Goal: Task Accomplishment & Management: Manage account settings

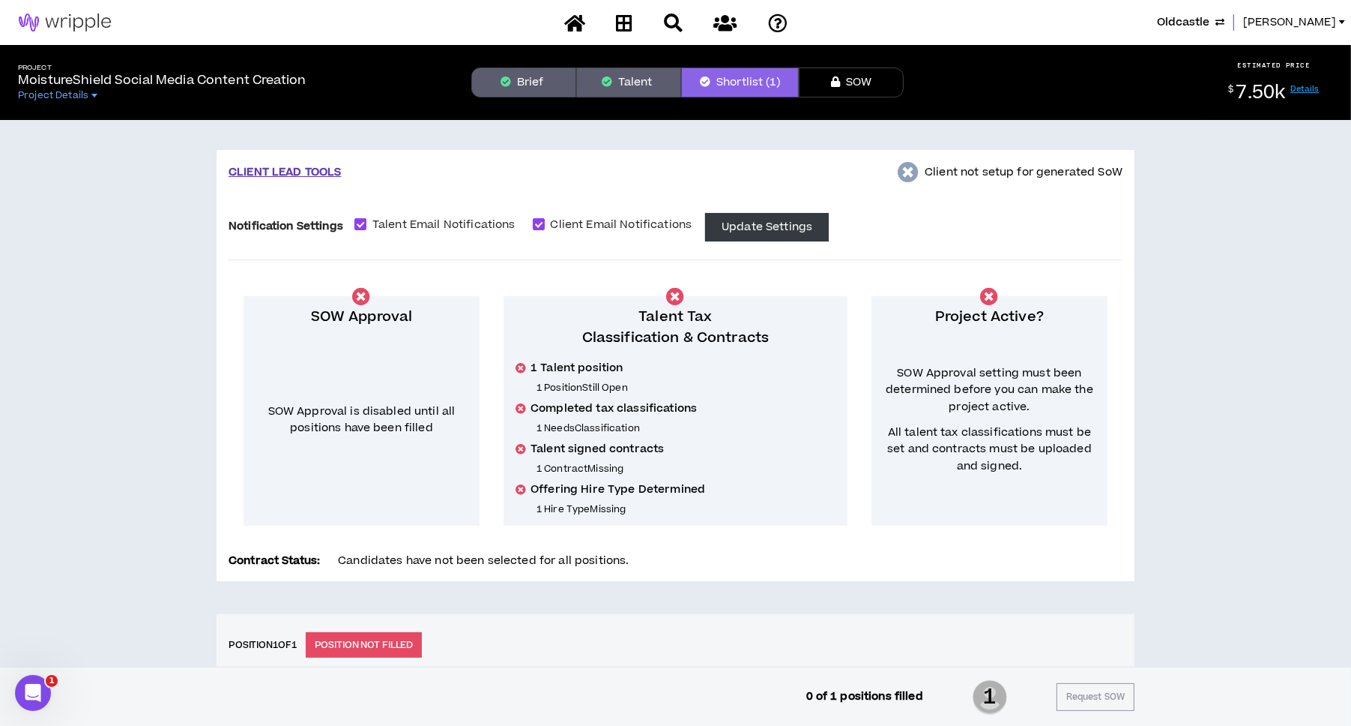
click at [1172, 22] on span "Oldcastle" at bounding box center [1183, 22] width 52 height 16
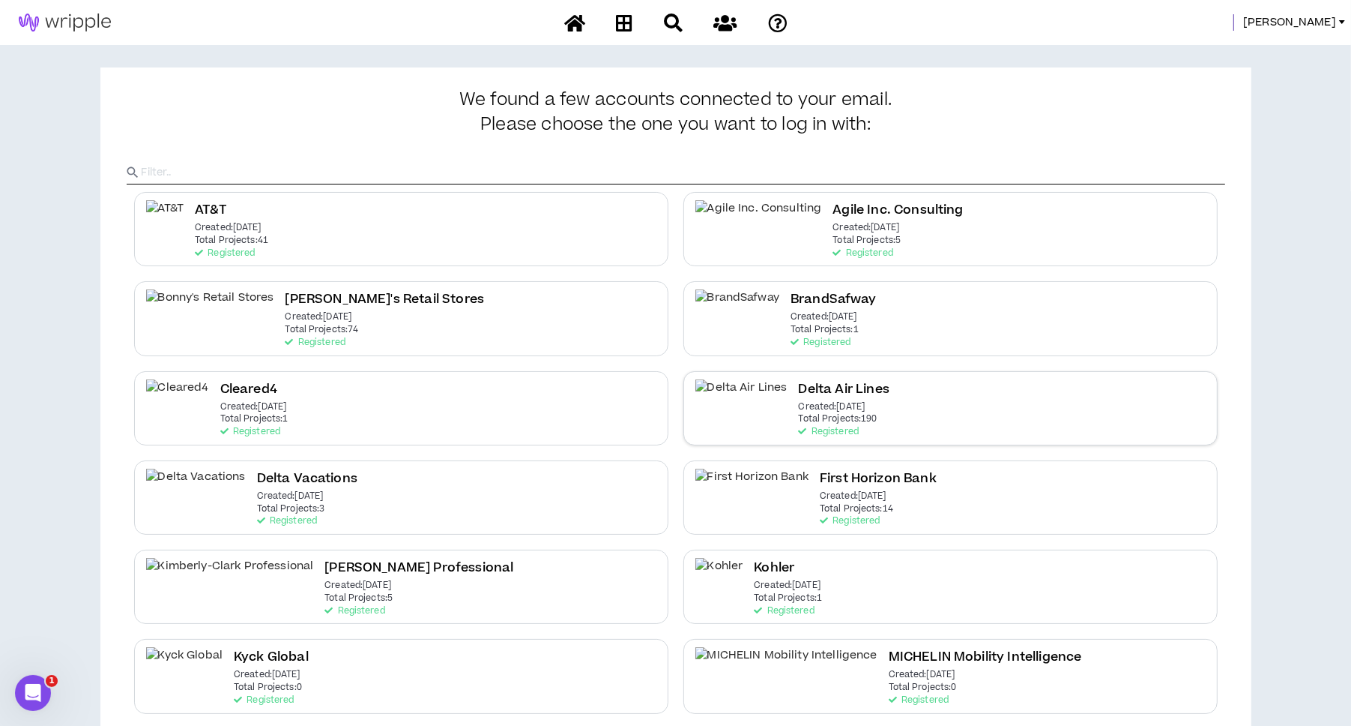
click at [854, 391] on div "Delta Air Lines Created: [DATE] Total Projects: 190 Registered" at bounding box center [951, 408] width 534 height 74
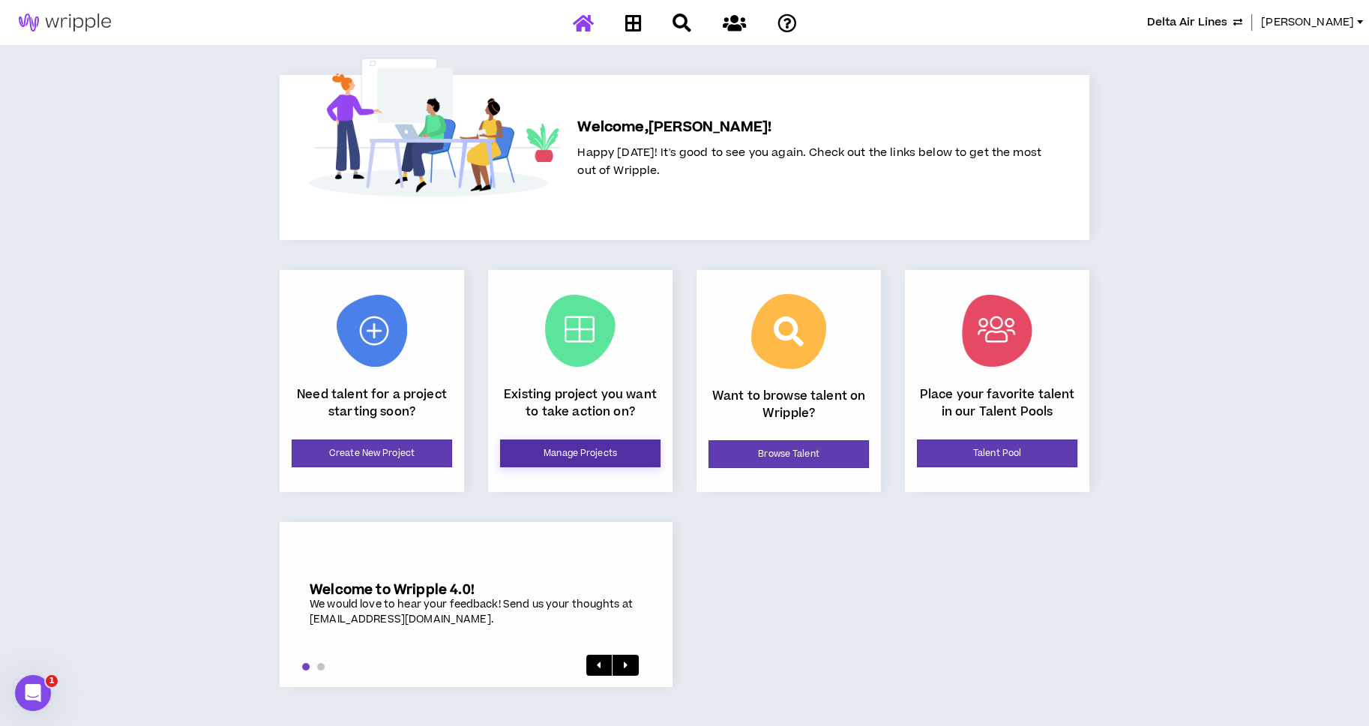
click at [572, 457] on link "Manage Projects" at bounding box center [580, 453] width 160 height 28
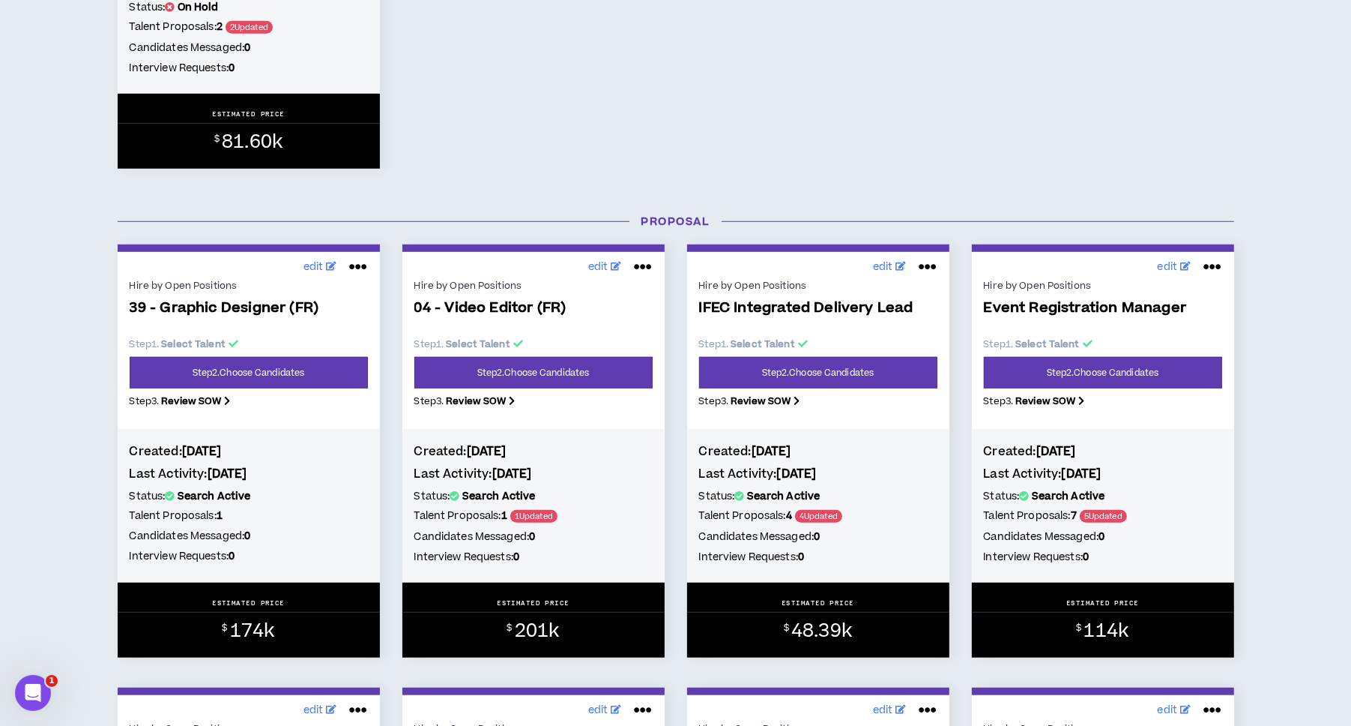
scroll to position [1011, 0]
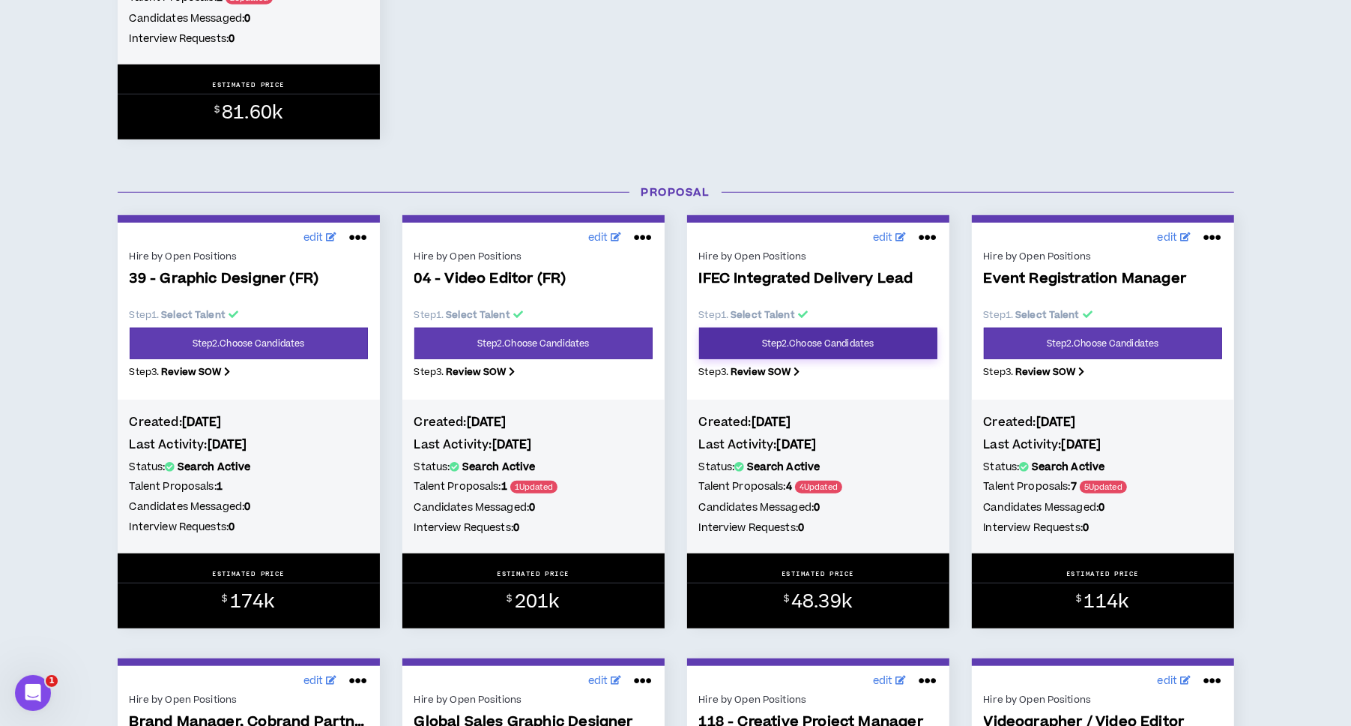
click at [849, 334] on link "Step 2 . Choose Candidates" at bounding box center [818, 343] width 238 height 31
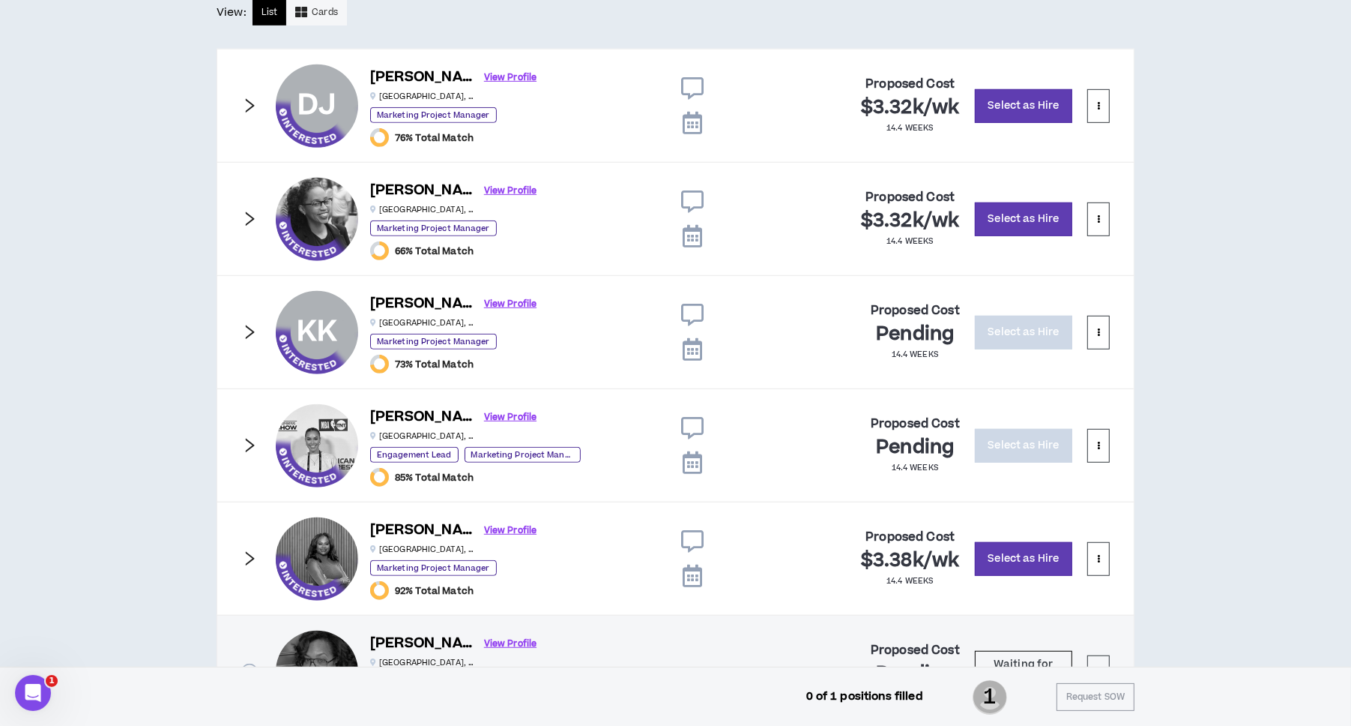
scroll to position [1032, 0]
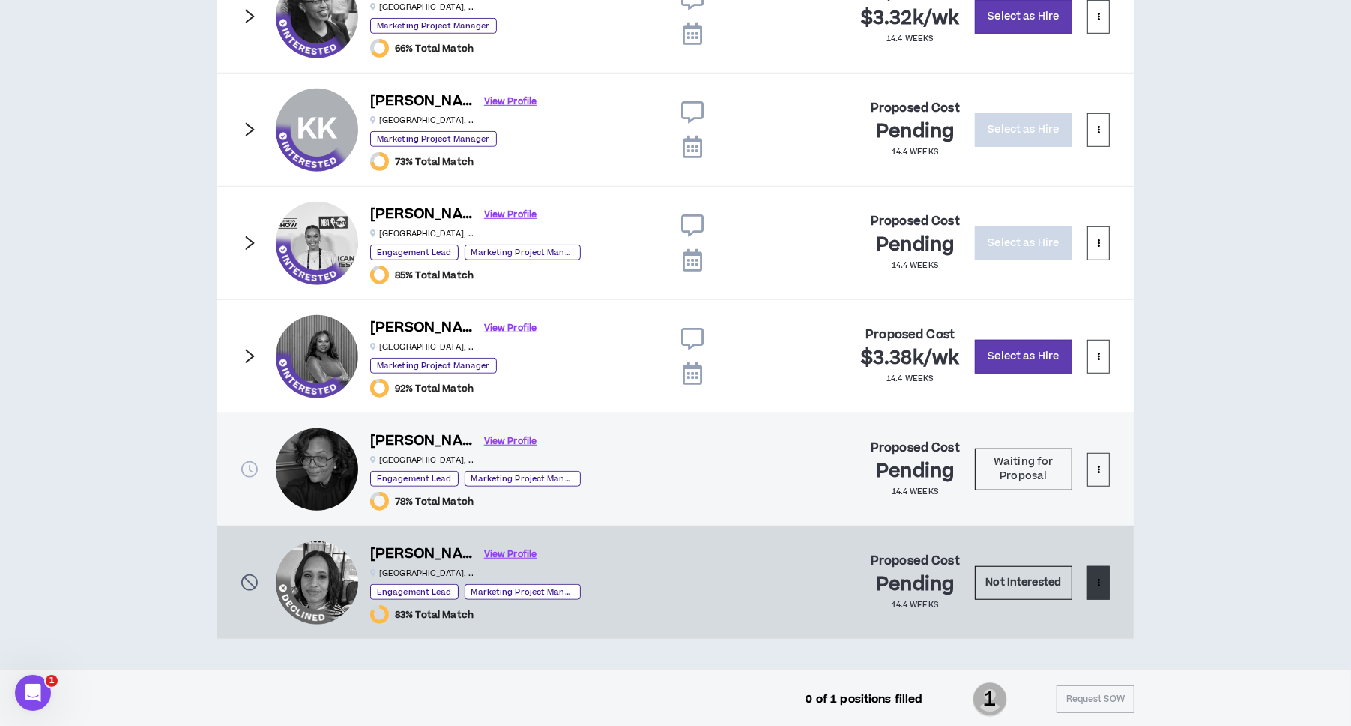
click at [1105, 581] on button at bounding box center [1099, 583] width 22 height 34
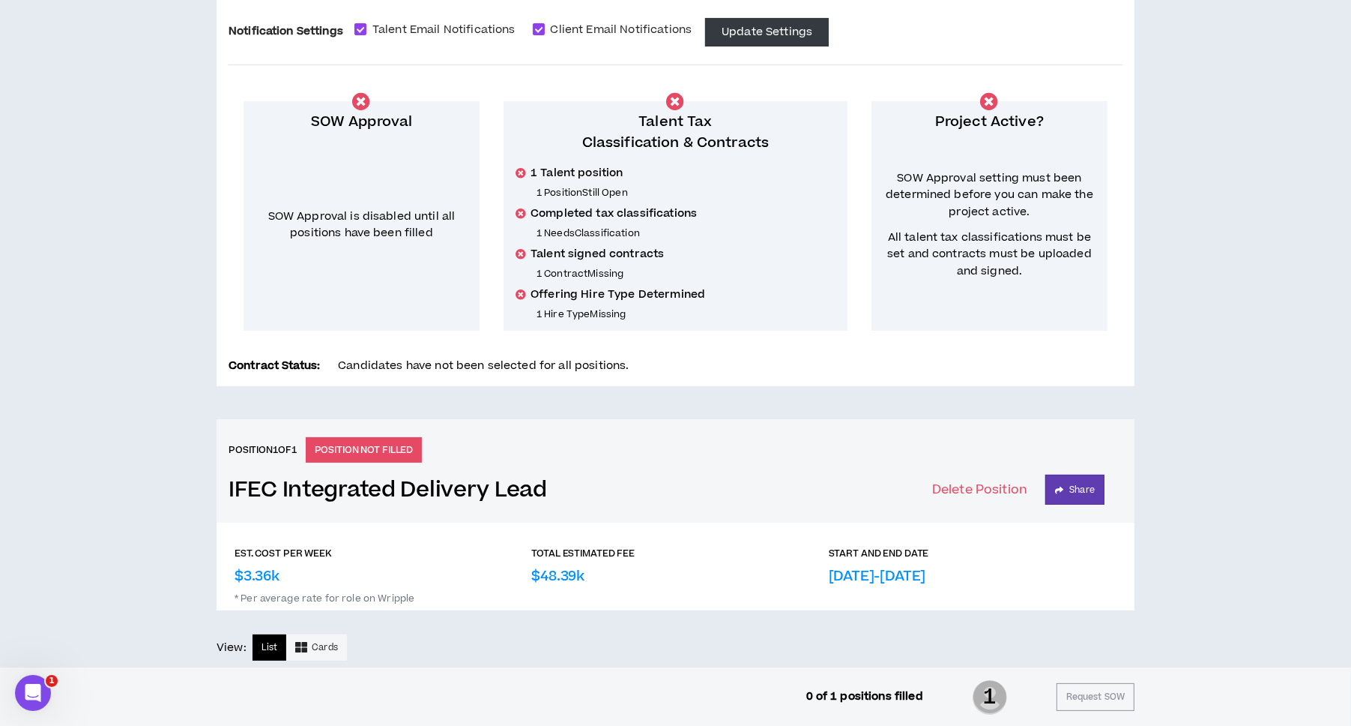
scroll to position [0, 0]
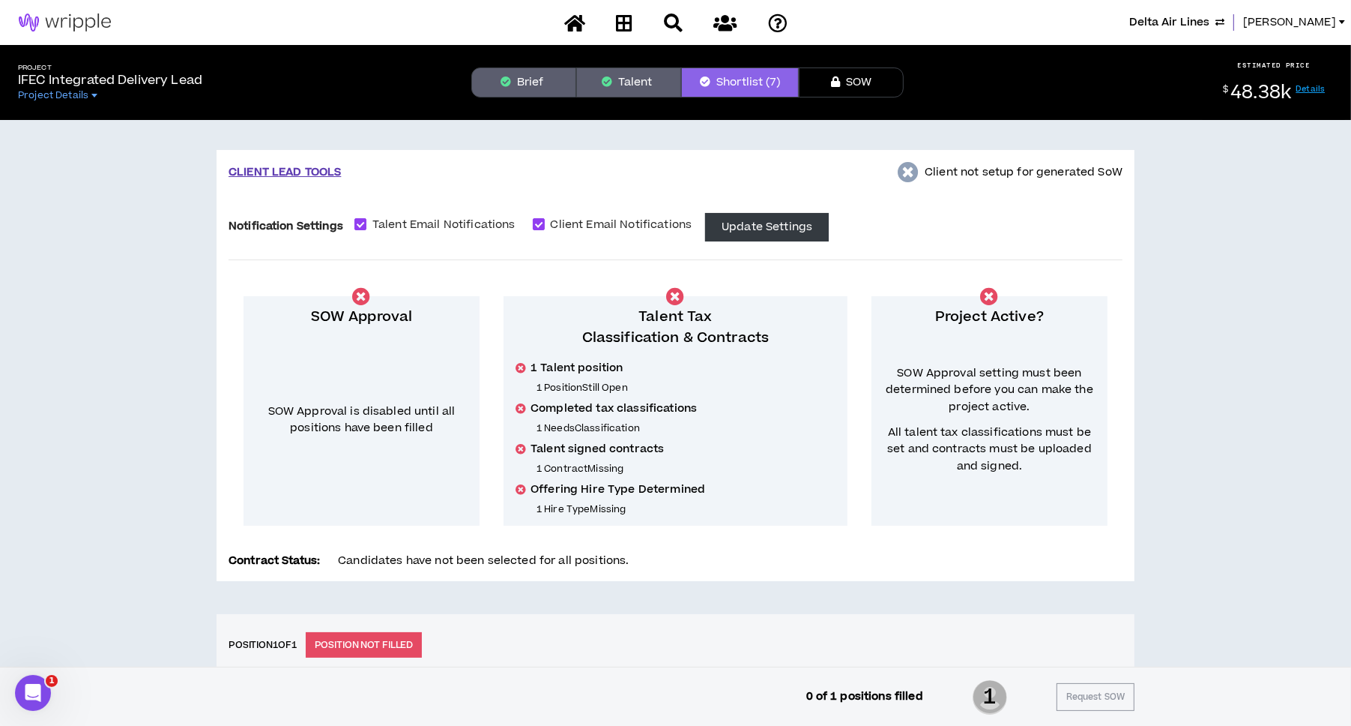
click at [525, 86] on button "Brief" at bounding box center [523, 82] width 105 height 30
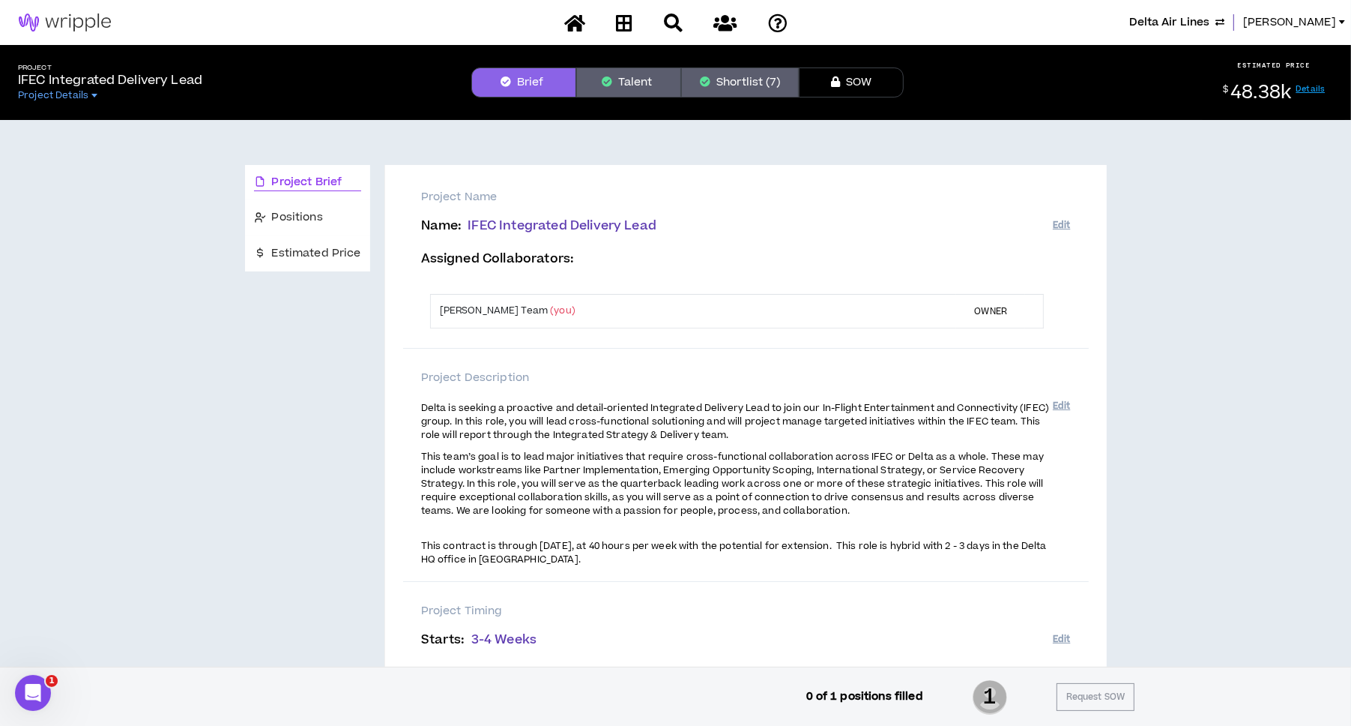
scroll to position [225, 0]
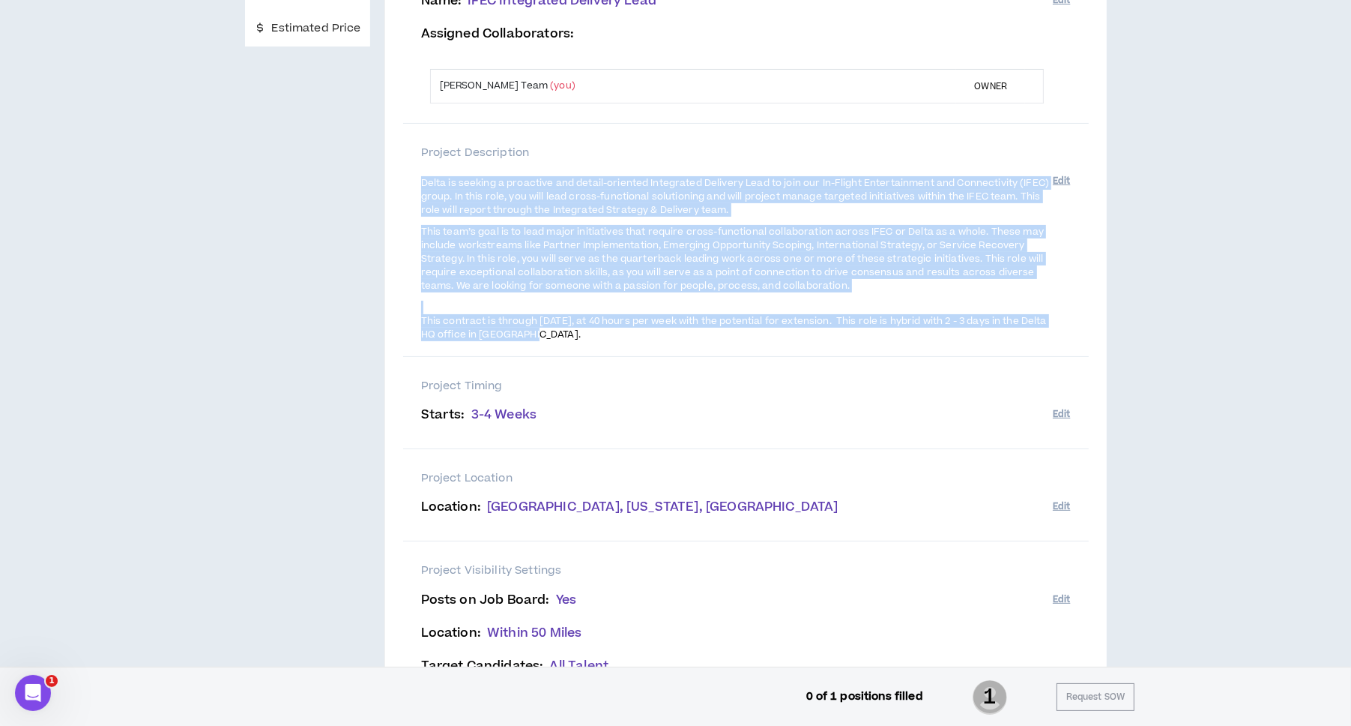
drag, startPoint x: 421, startPoint y: 175, endPoint x: 627, endPoint y: 343, distance: 265.9
click at [627, 343] on div "Delta is seeking a proactive and detail-oriented Integrated Delivery Lead to jo…" at bounding box center [737, 259] width 632 height 180
copy span "Lorem ip dolorsi a consectet adi elitse-doeiusmo Temporinci Utlabore Etdo ma al…"
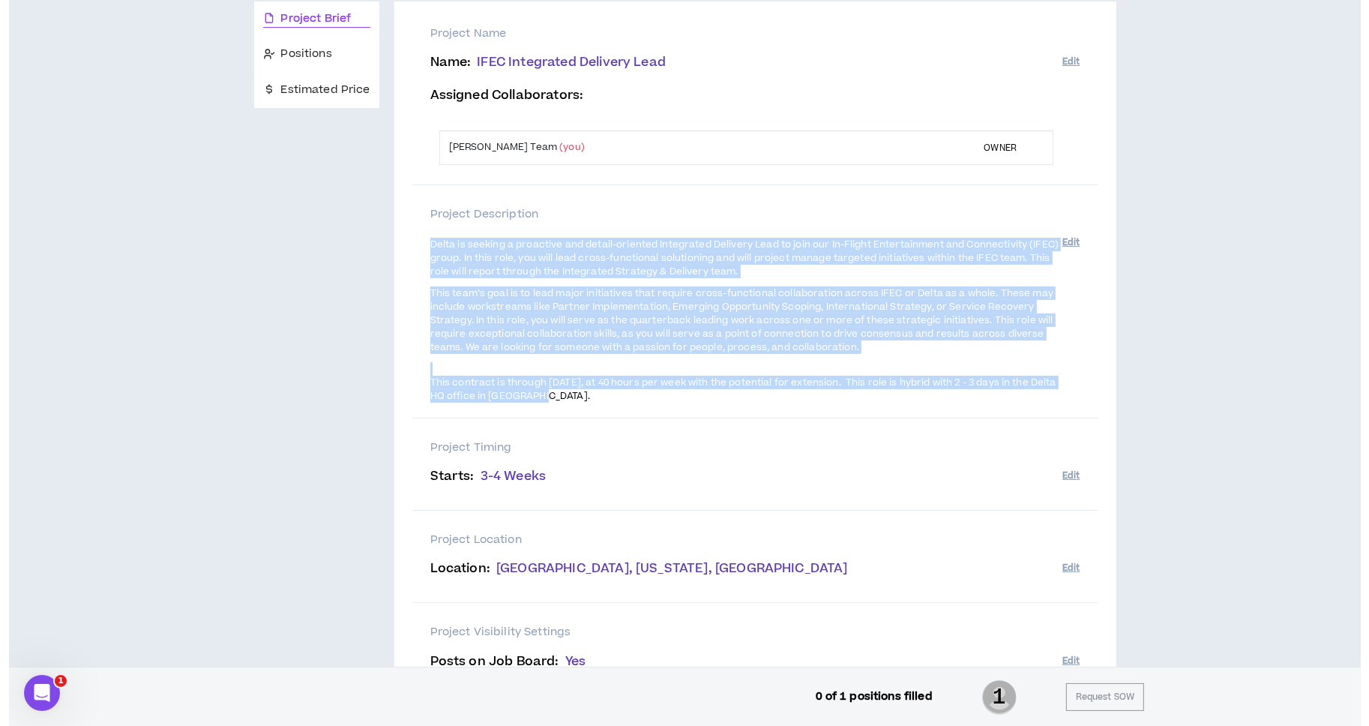
scroll to position [0, 0]
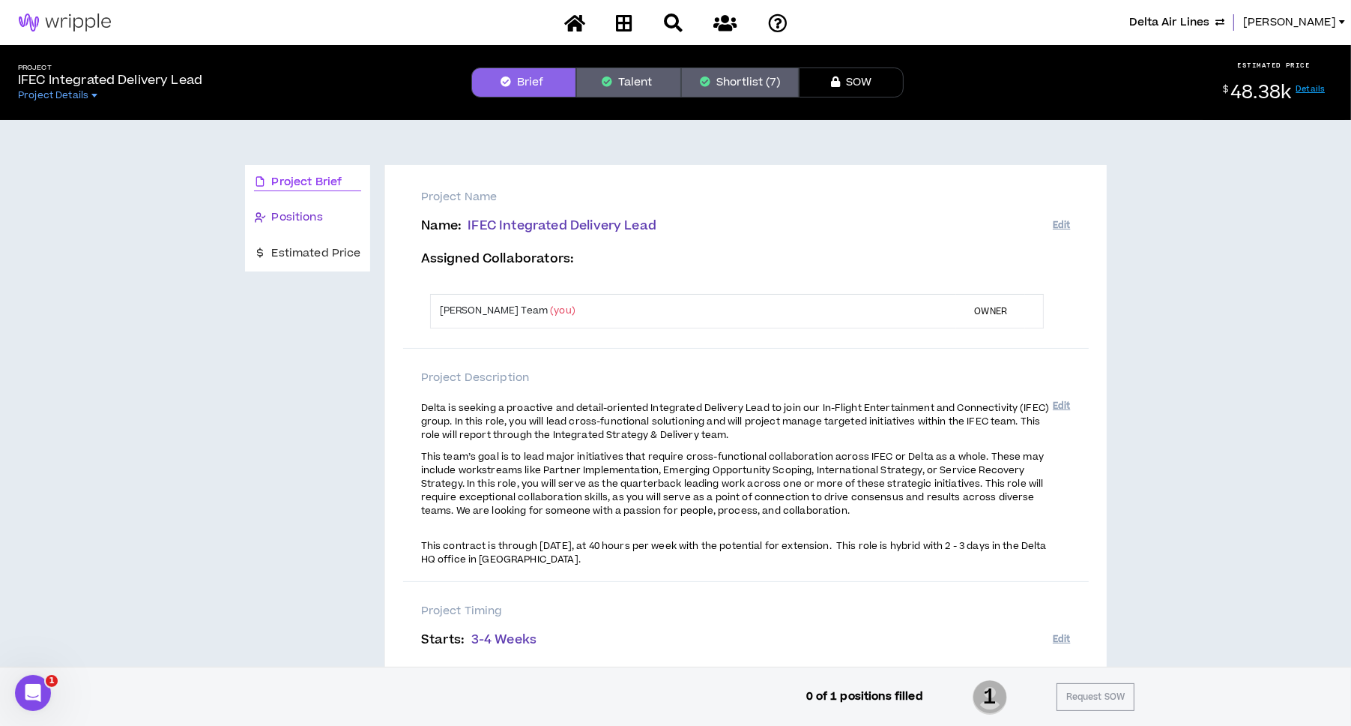
click at [304, 214] on span "Positions" at bounding box center [297, 217] width 51 height 16
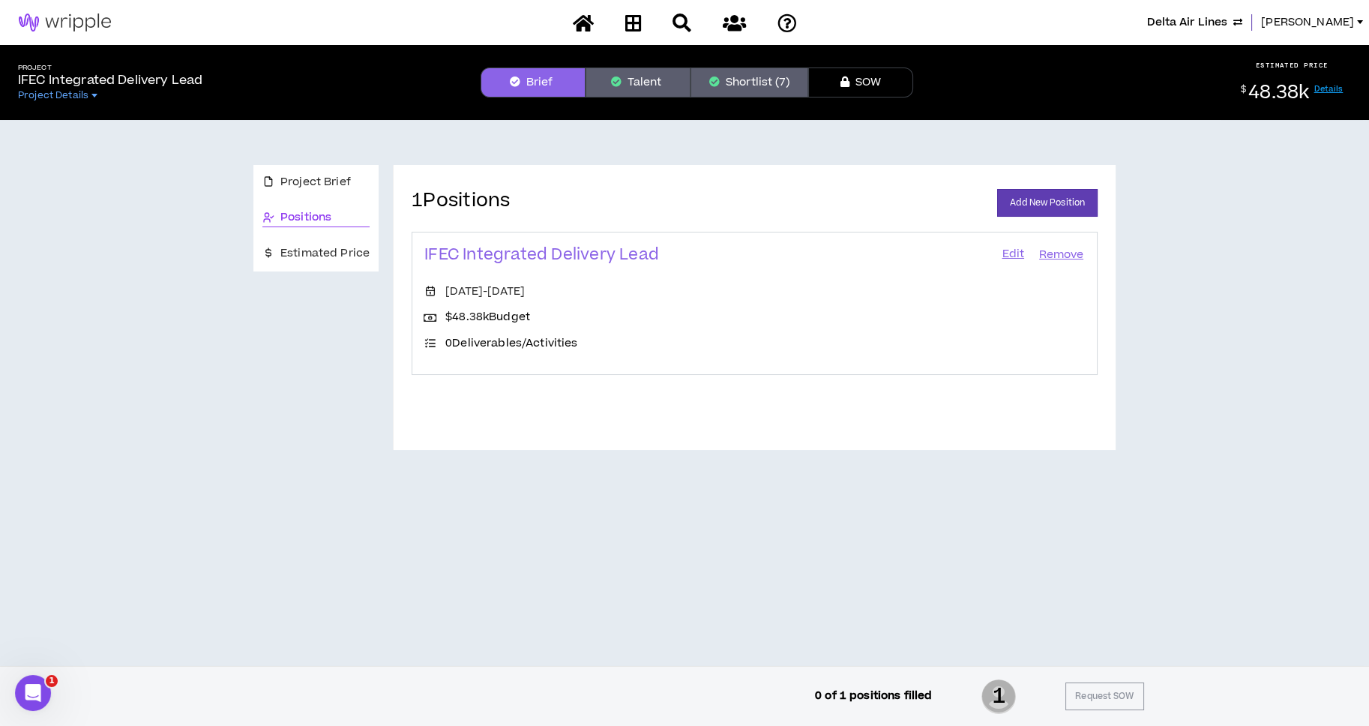
click at [1004, 250] on link "Edit" at bounding box center [1012, 254] width 25 height 21
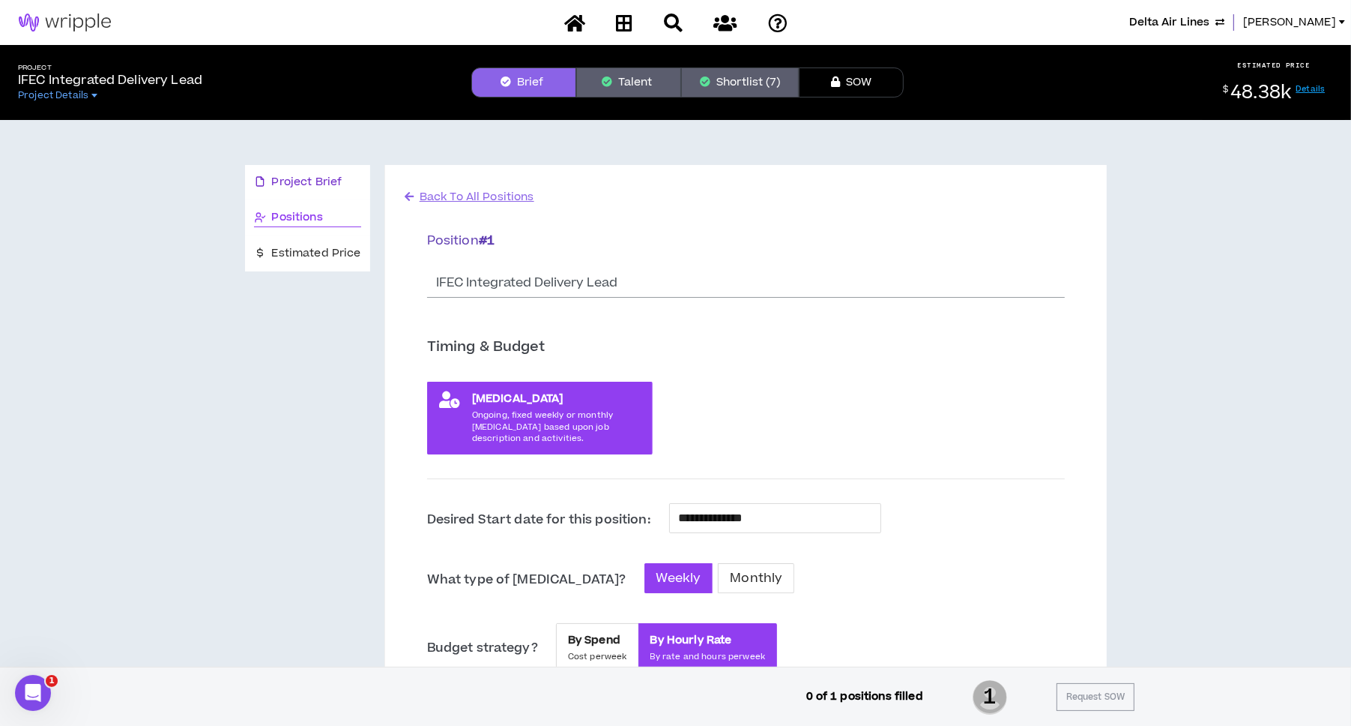
click at [325, 178] on span "Project Brief" at bounding box center [307, 182] width 70 height 16
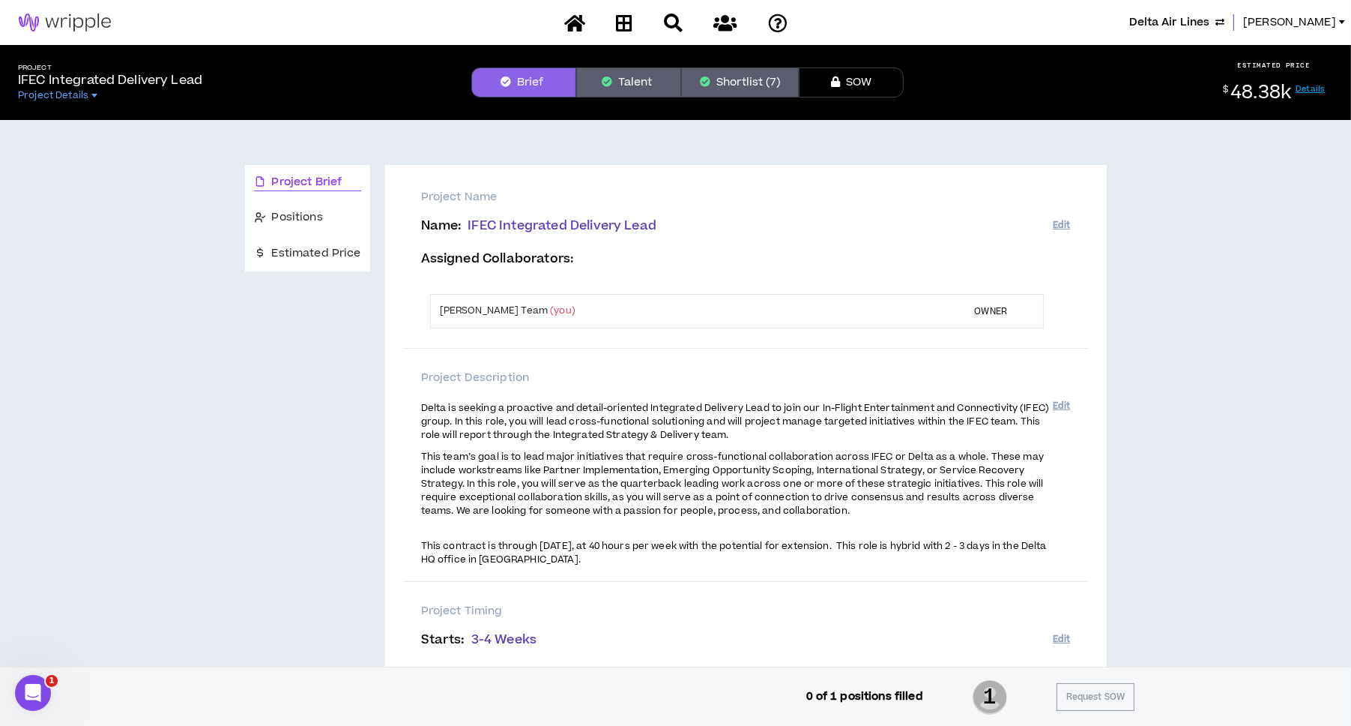
click at [733, 90] on button "Shortlist (7)" at bounding box center [740, 82] width 118 height 30
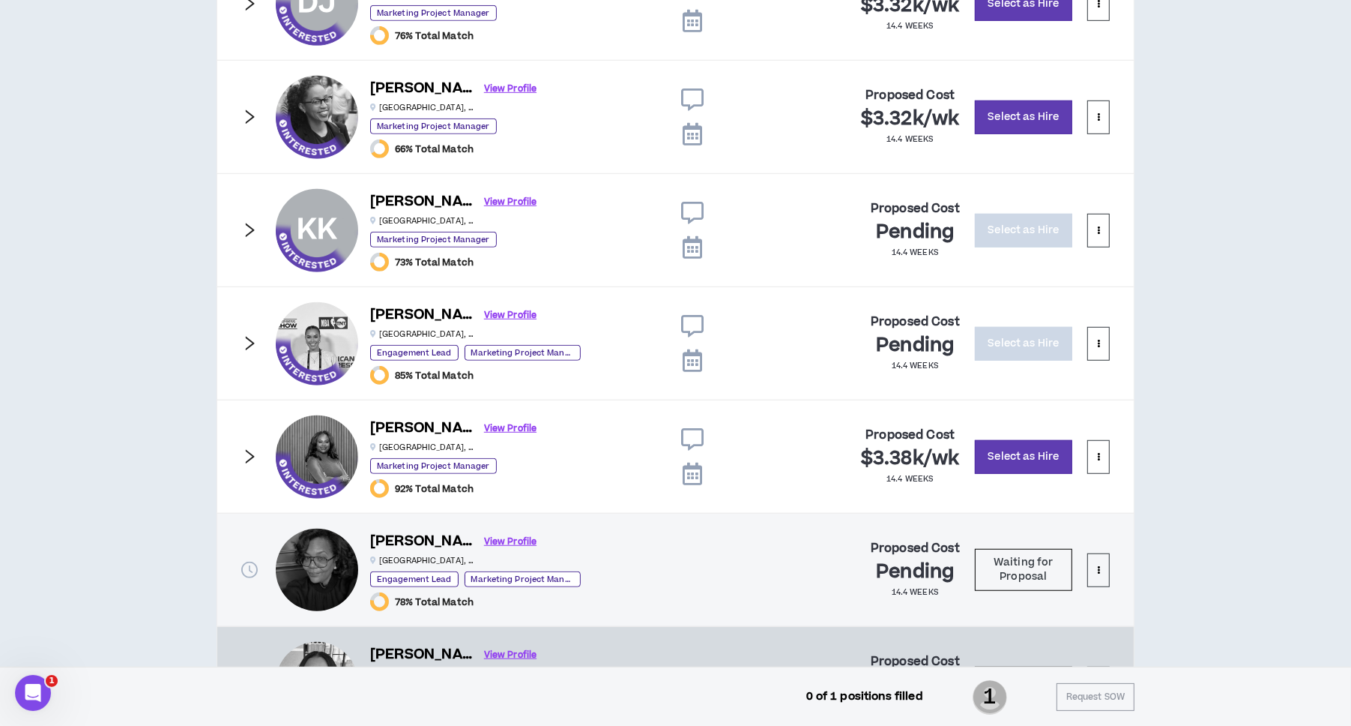
scroll to position [1032, 0]
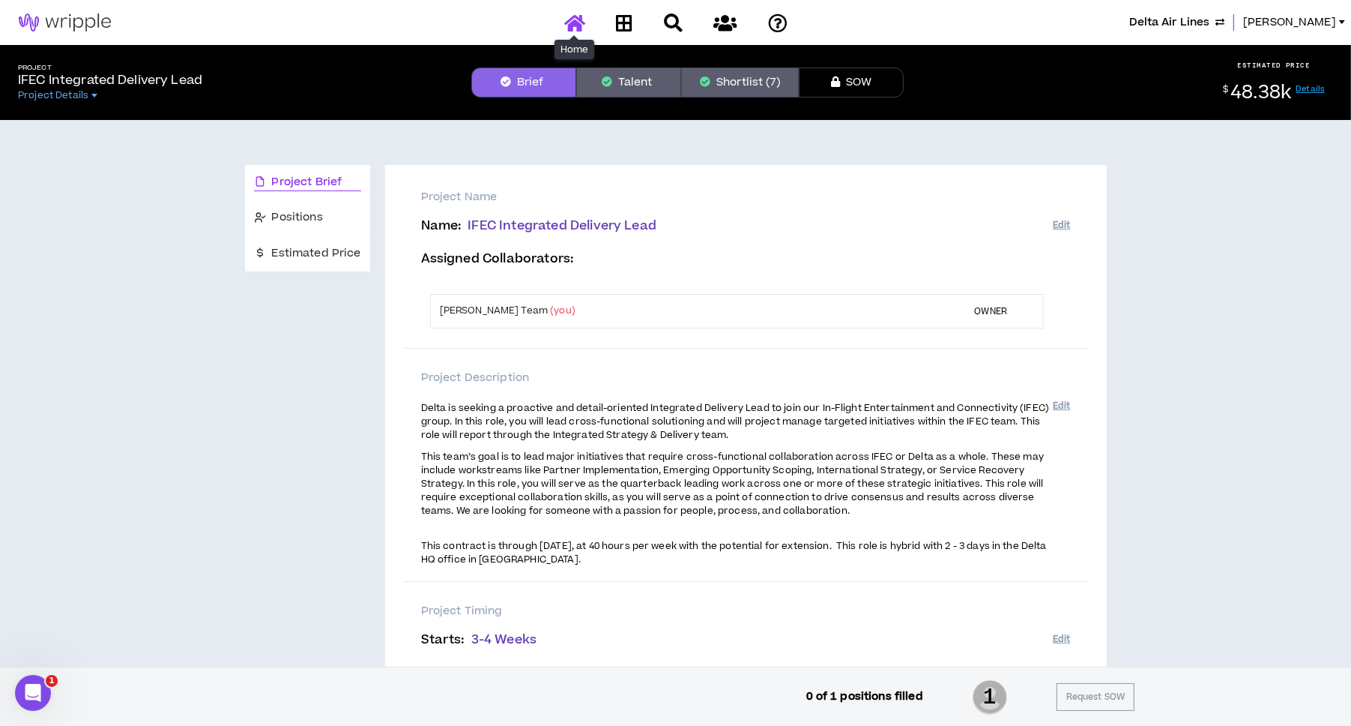
click at [572, 30] on icon at bounding box center [574, 22] width 21 height 19
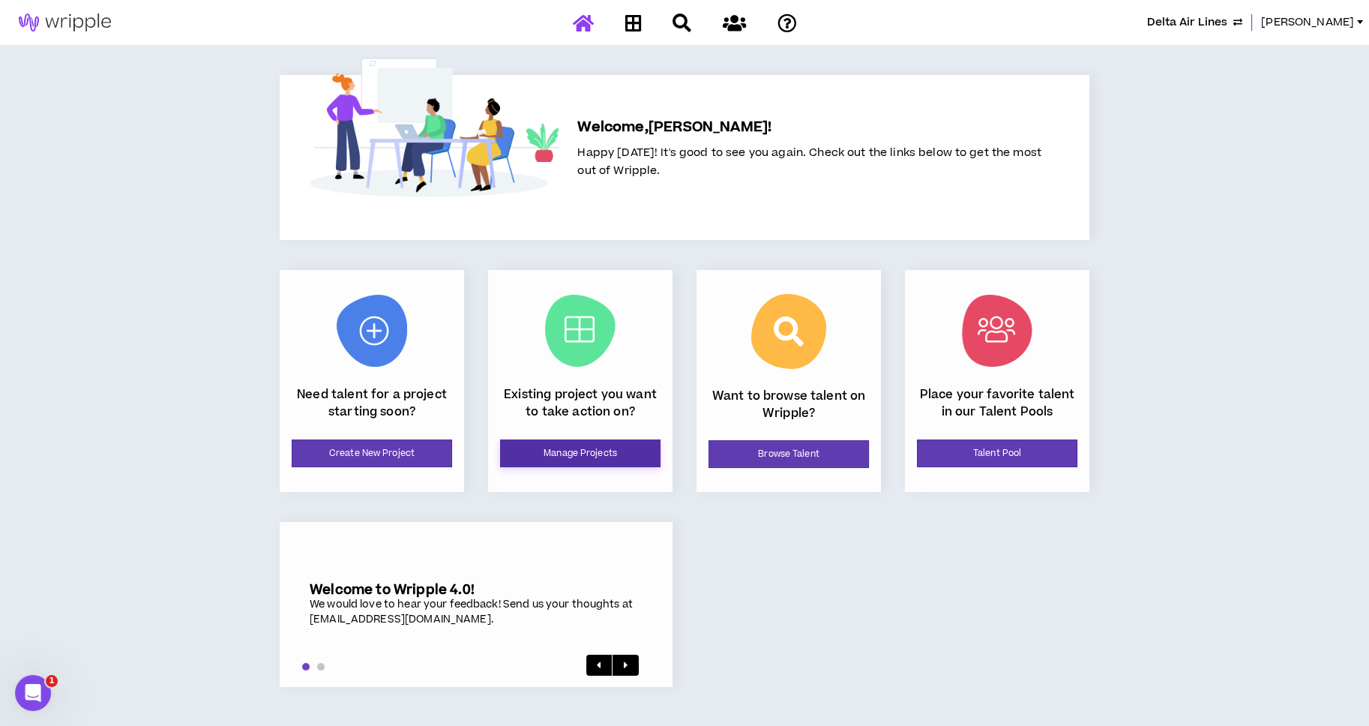
click at [616, 442] on link "Manage Projects" at bounding box center [580, 453] width 160 height 28
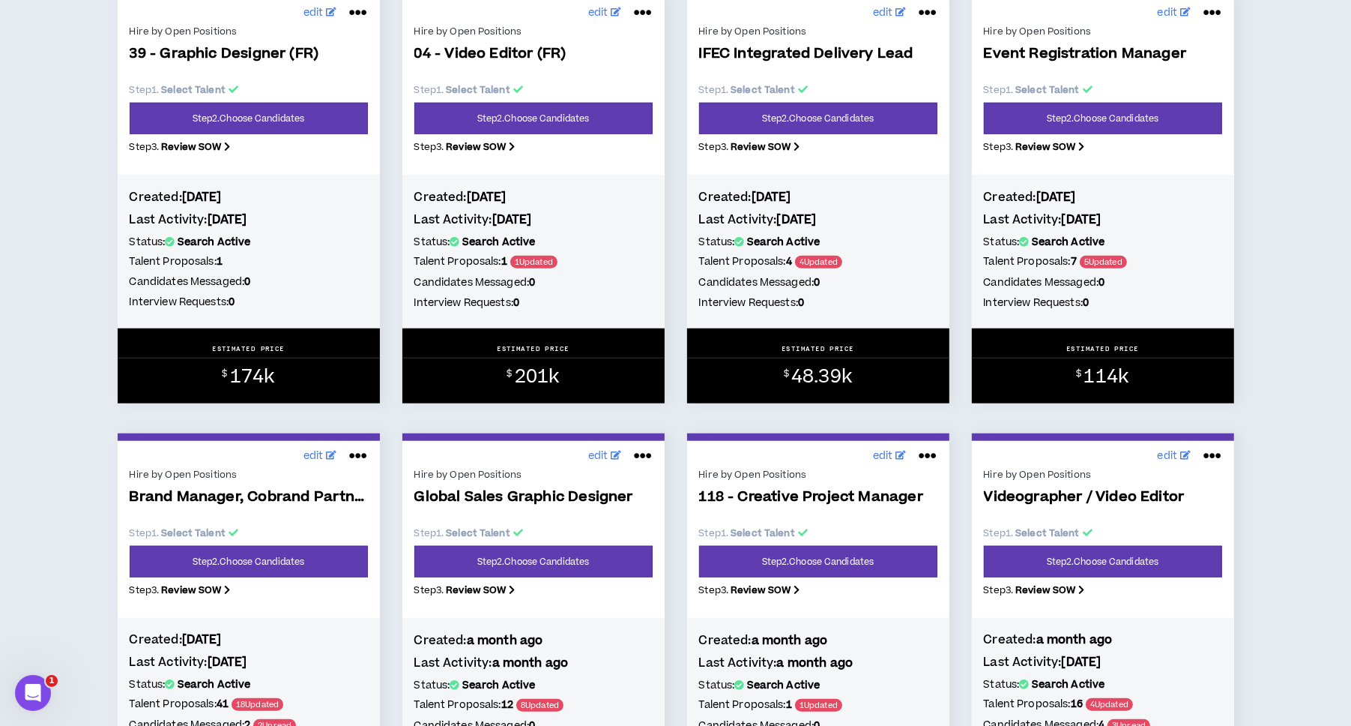
scroll to position [1124, 0]
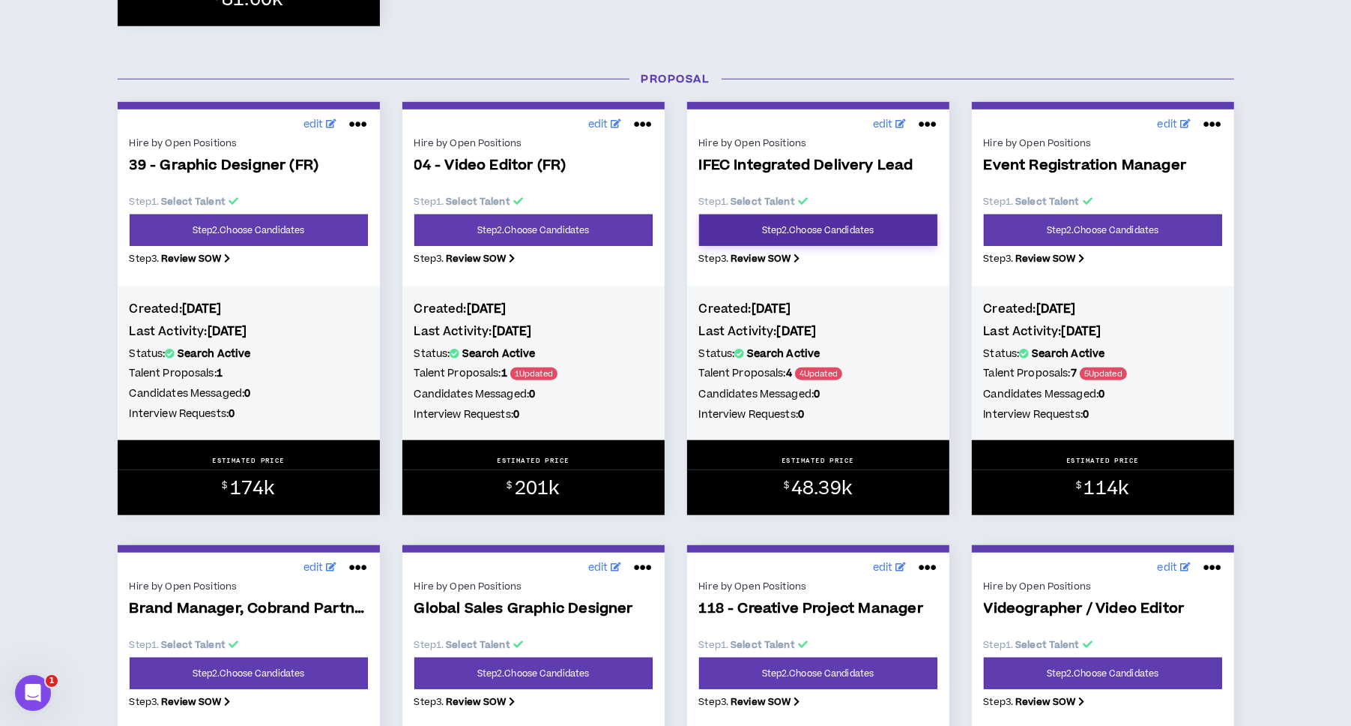
click at [867, 226] on link "Step 2 . Choose Candidates" at bounding box center [818, 229] width 238 height 31
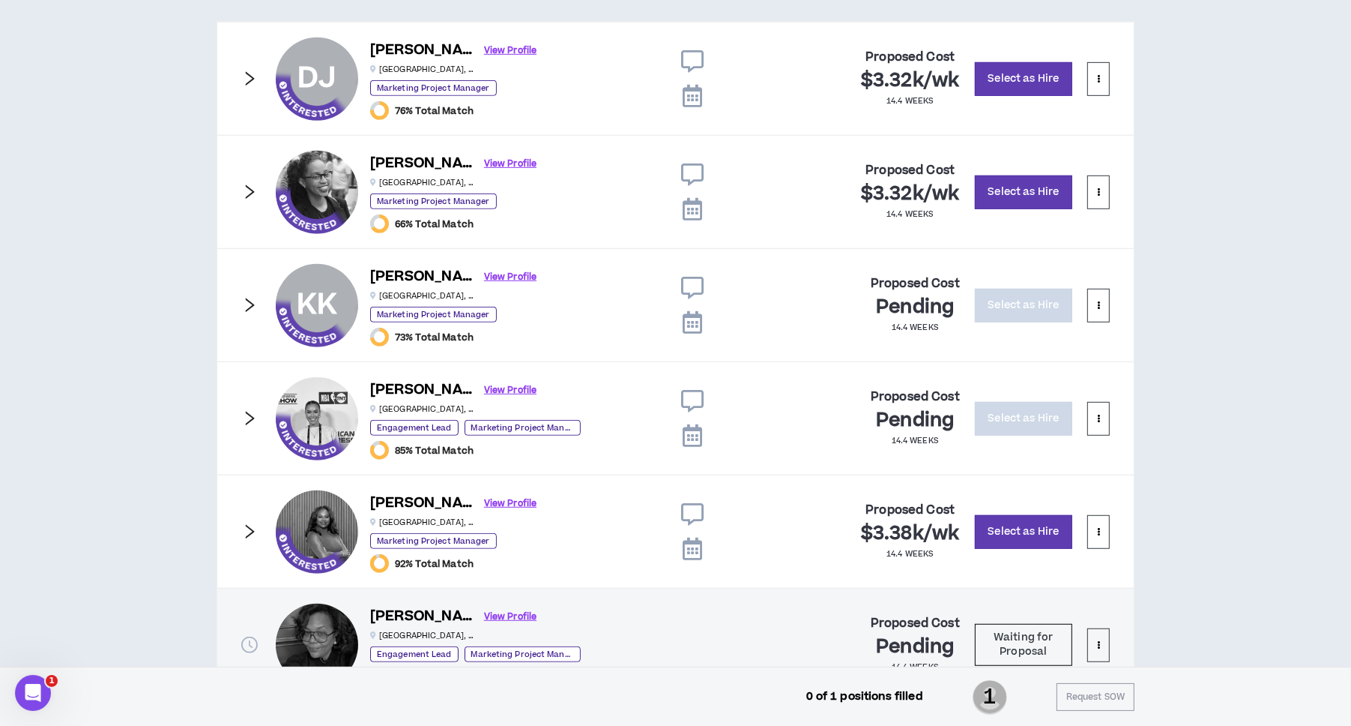
scroll to position [807, 0]
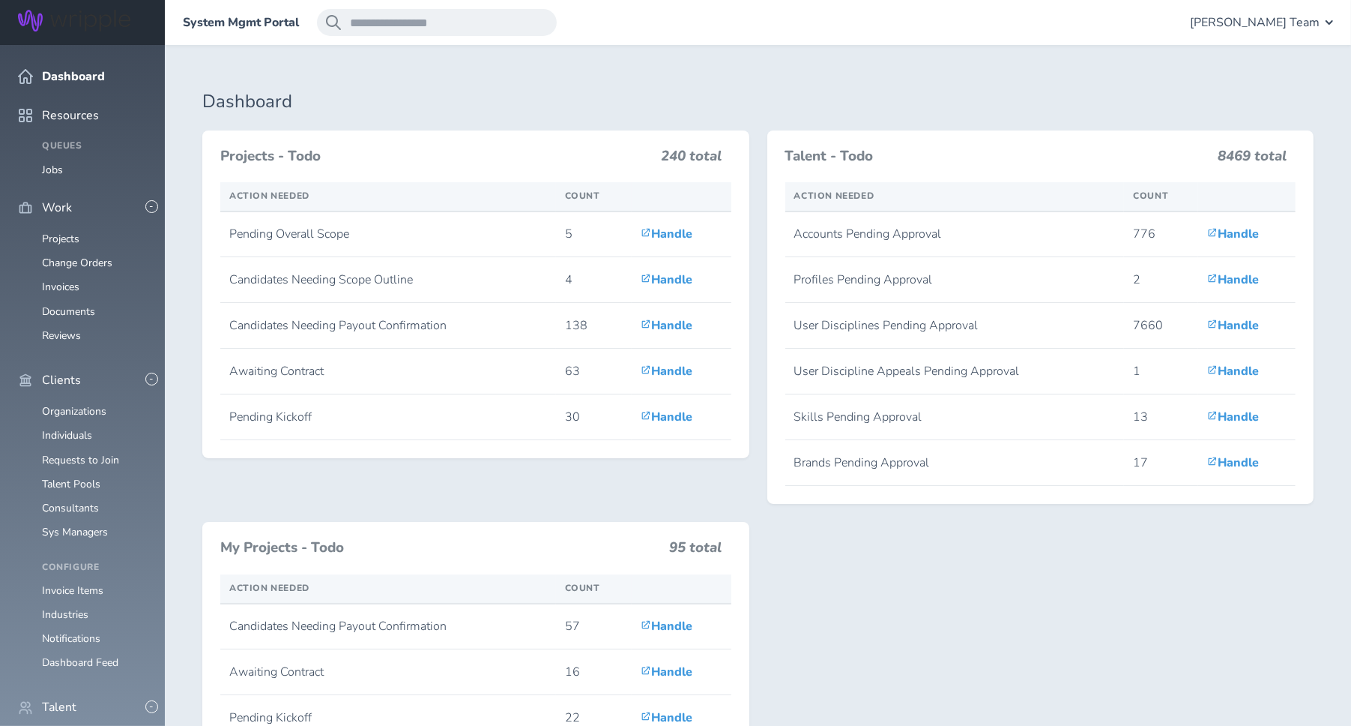
scroll to position [450, 0]
click at [61, 725] on link "Individuals" at bounding box center [67, 739] width 50 height 14
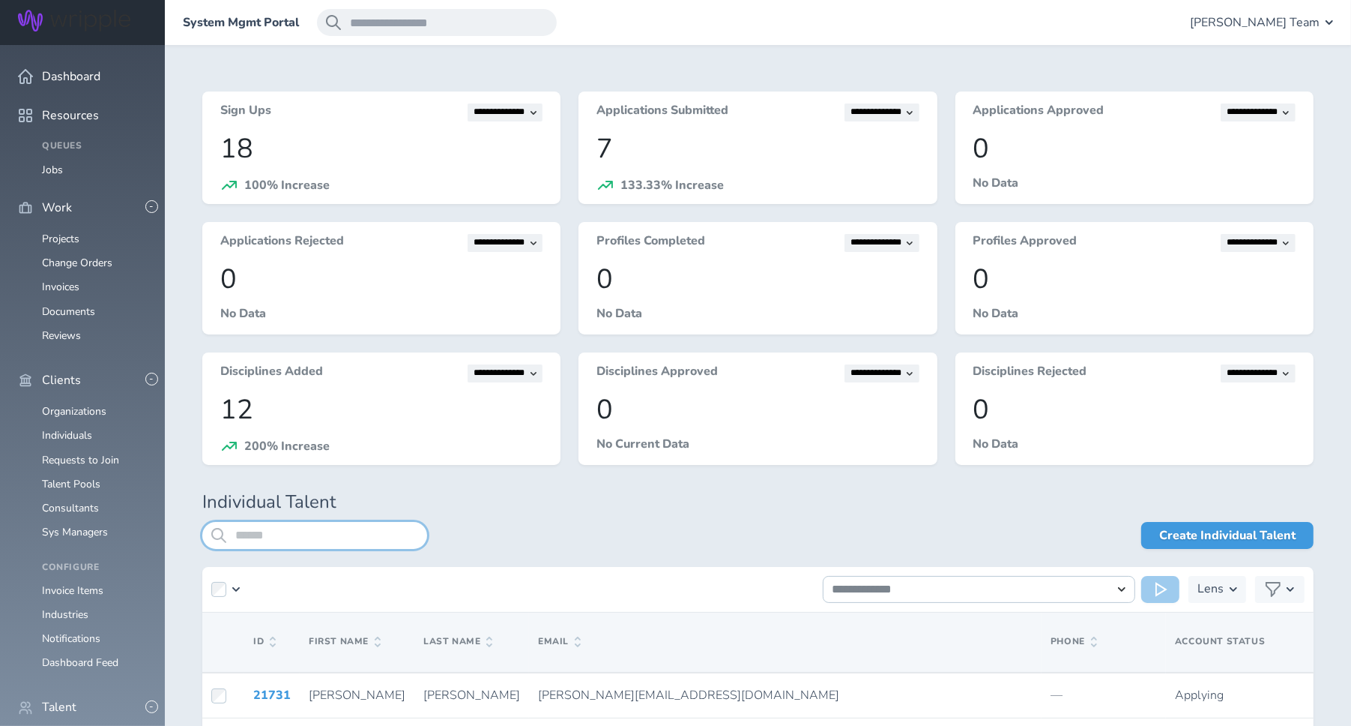
click at [336, 531] on input "search" at bounding box center [314, 535] width 225 height 27
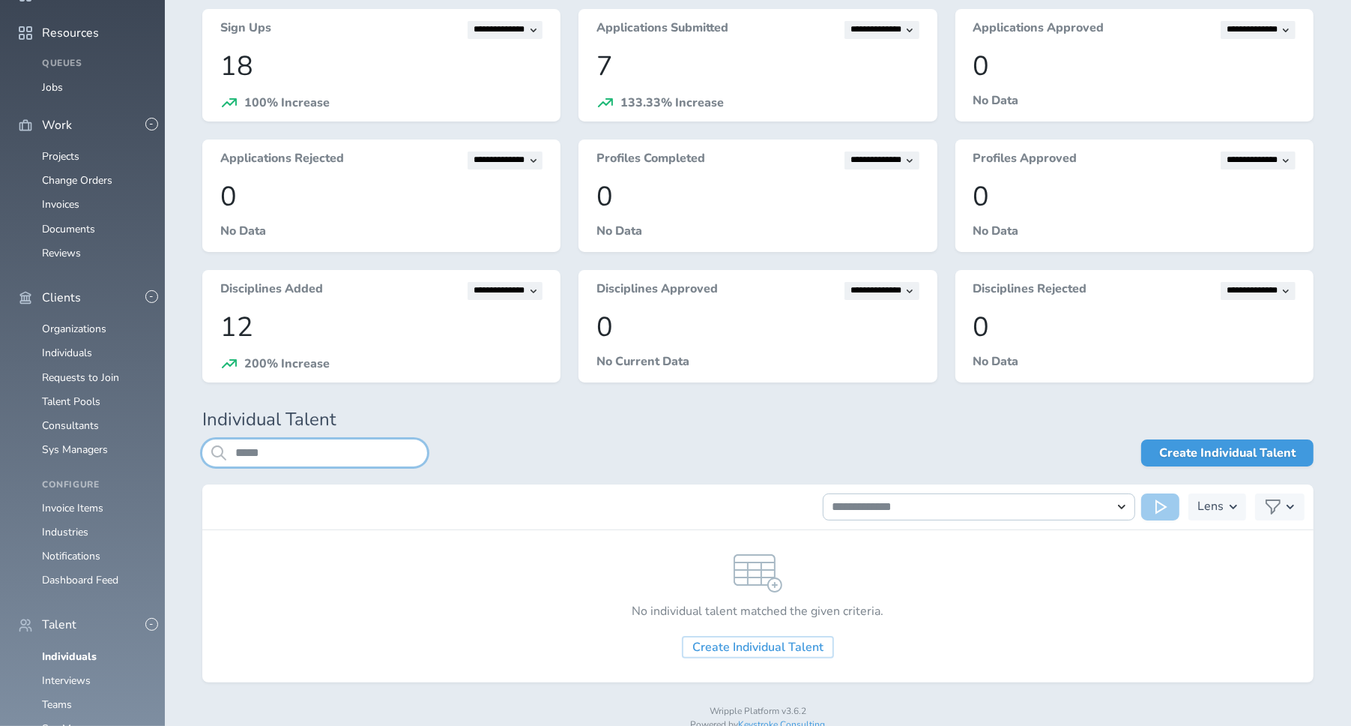
scroll to position [114, 0]
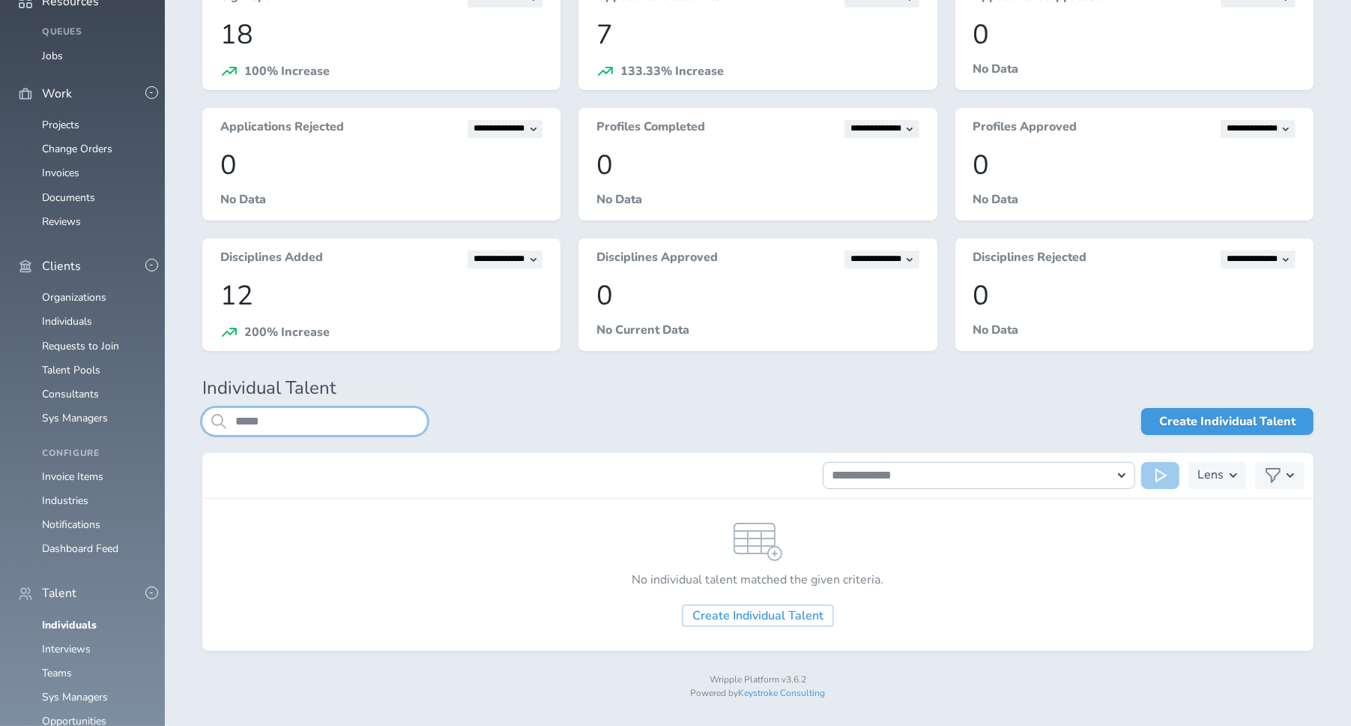
drag, startPoint x: 296, startPoint y: 420, endPoint x: 215, endPoint y: 416, distance: 81.0
click at [215, 416] on div "*****" at bounding box center [314, 421] width 225 height 27
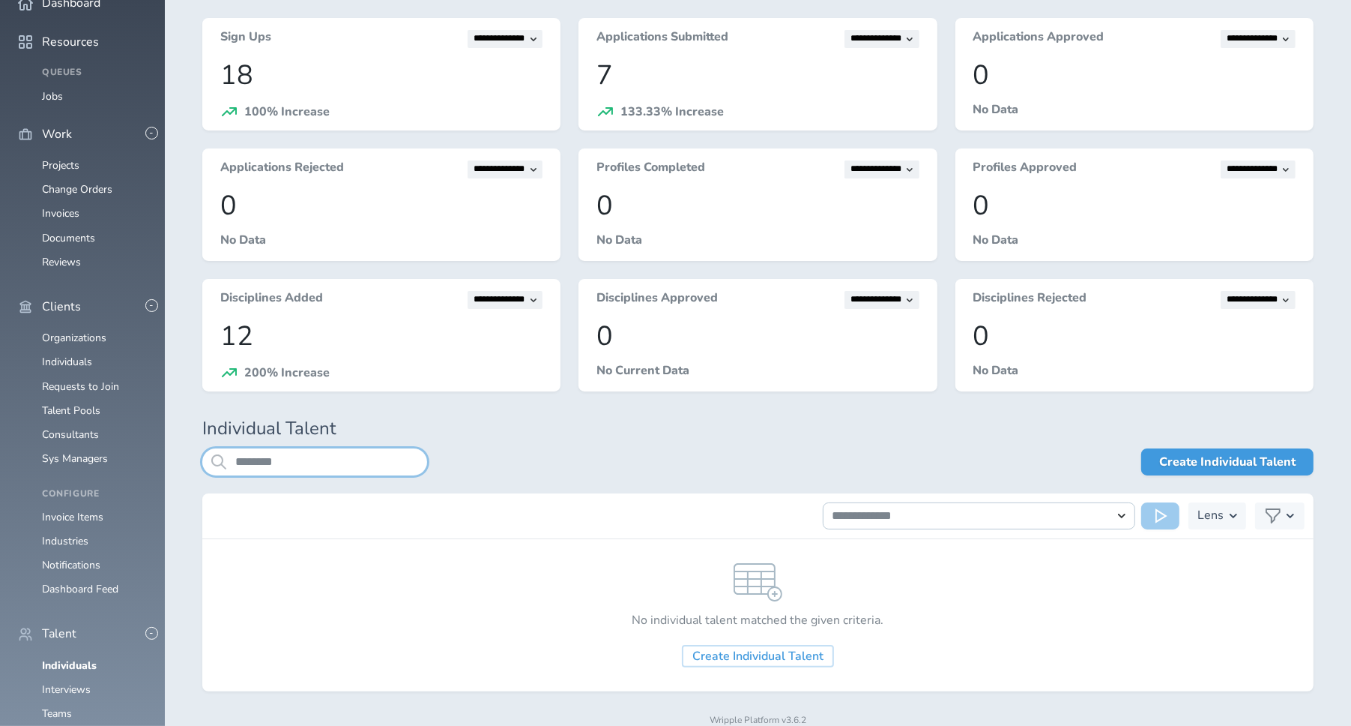
scroll to position [114, 0]
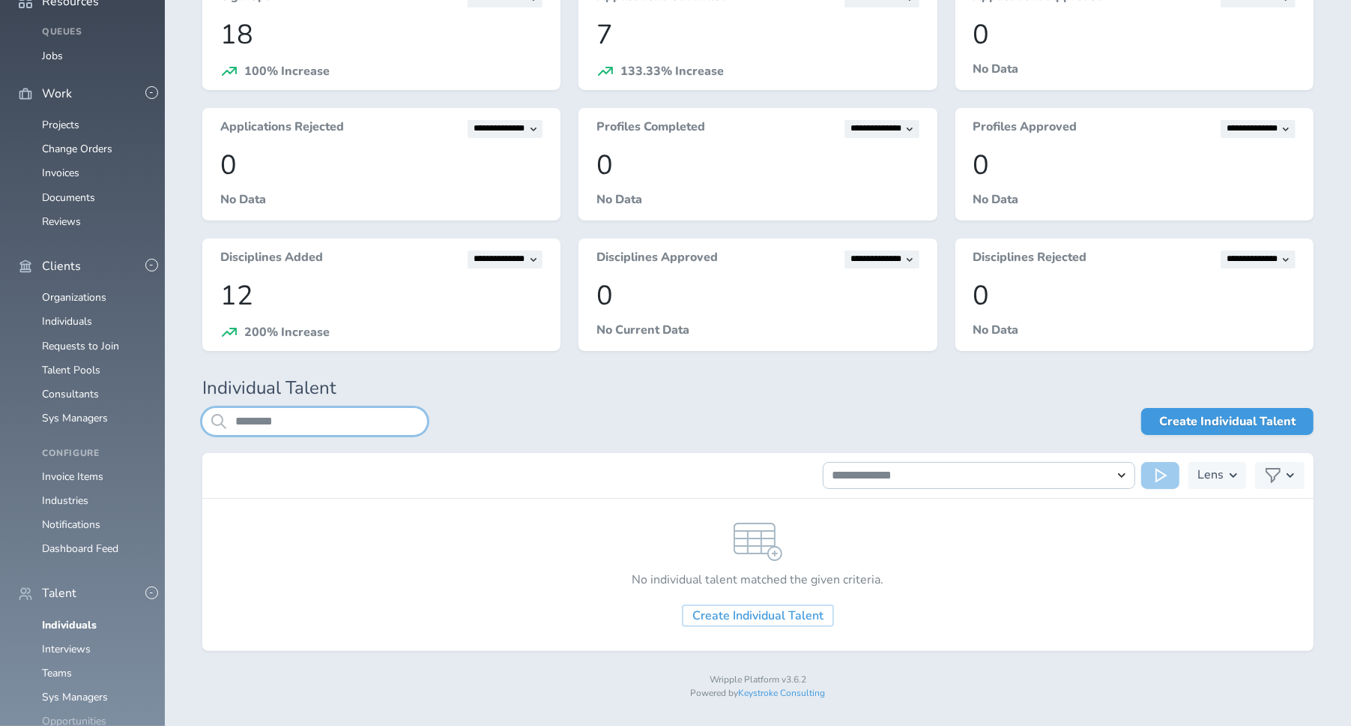
type input "********"
